Goal: Task Accomplishment & Management: Manage account settings

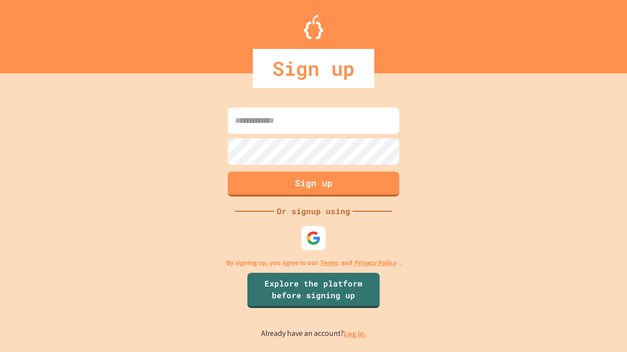
click at [355, 334] on link "Log in." at bounding box center [355, 334] width 23 height 10
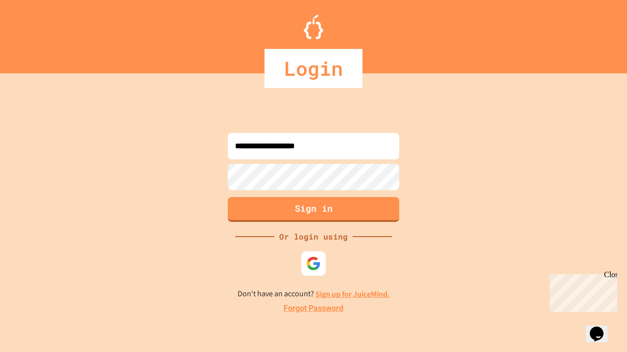
type input "**********"
